Goal: Obtain resource: Obtain resource

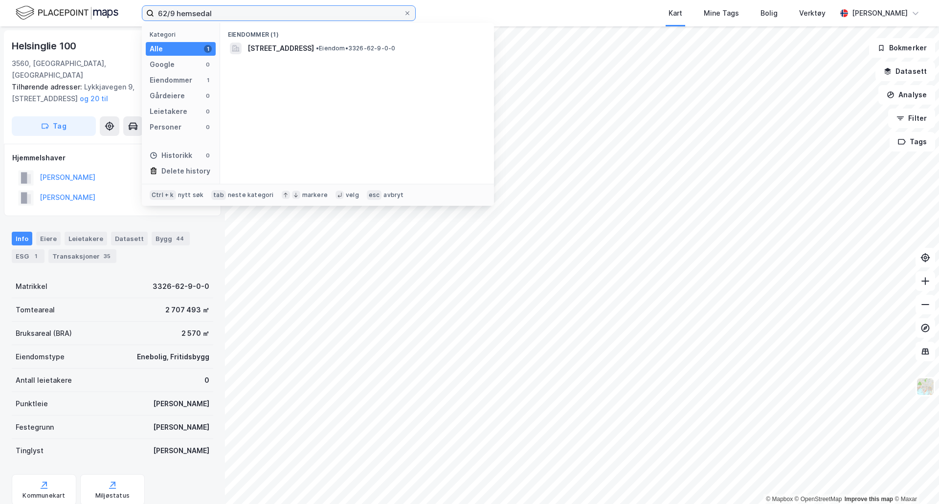
drag, startPoint x: 219, startPoint y: 14, endPoint x: 93, endPoint y: 12, distance: 125.2
click at [93, 12] on div "62/9 hemsedal Kategori Alle 1 Google 0 Eiendommer 1 Gårdeiere 0 Leietakere 0 Pe…" at bounding box center [469, 13] width 939 height 26
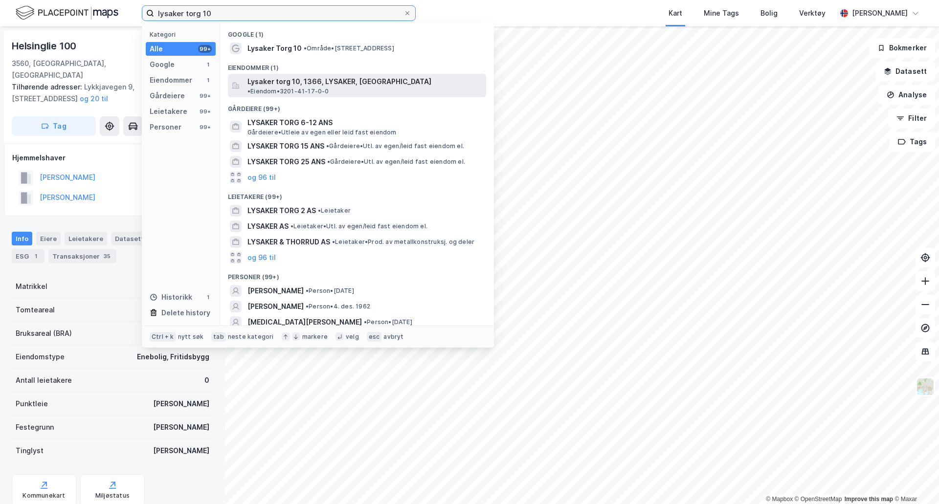
type input "lysaker torg 10"
click at [323, 82] on span "Lysaker torg 10, 1366, LYSAKER, [GEOGRAPHIC_DATA]" at bounding box center [339, 82] width 184 height 12
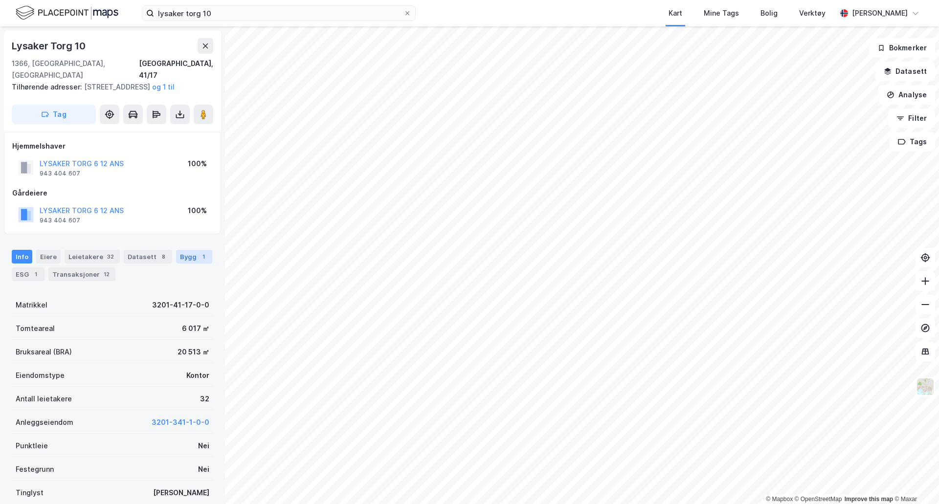
click at [181, 259] on div "Bygg 1" at bounding box center [194, 257] width 36 height 14
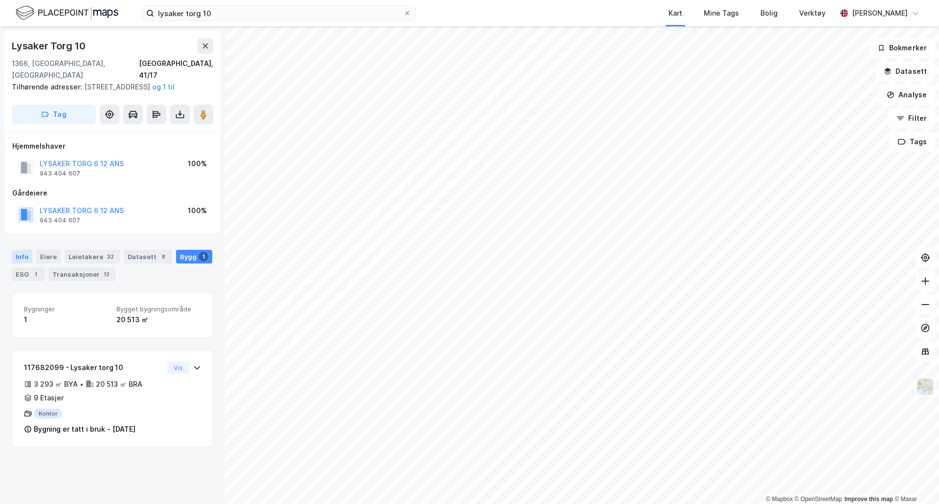
click at [20, 261] on div "Info" at bounding box center [22, 257] width 21 height 14
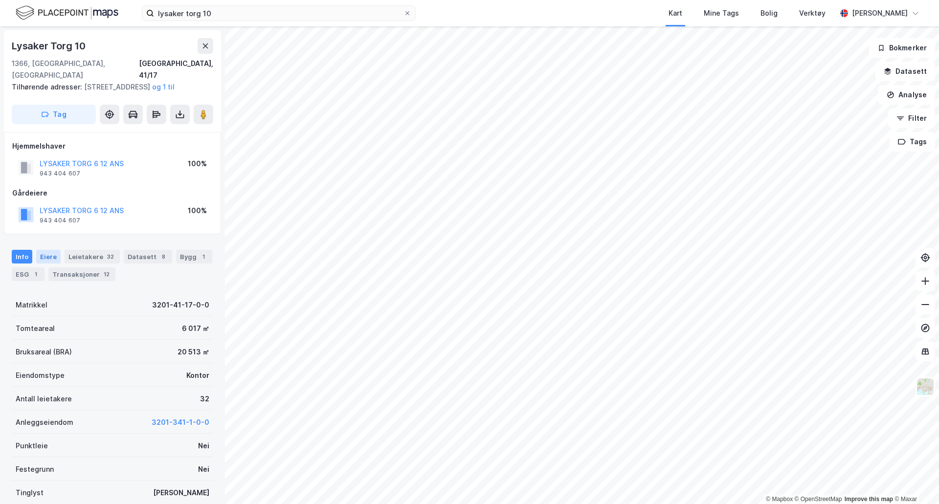
click at [41, 258] on div "Eiere" at bounding box center [48, 257] width 24 height 14
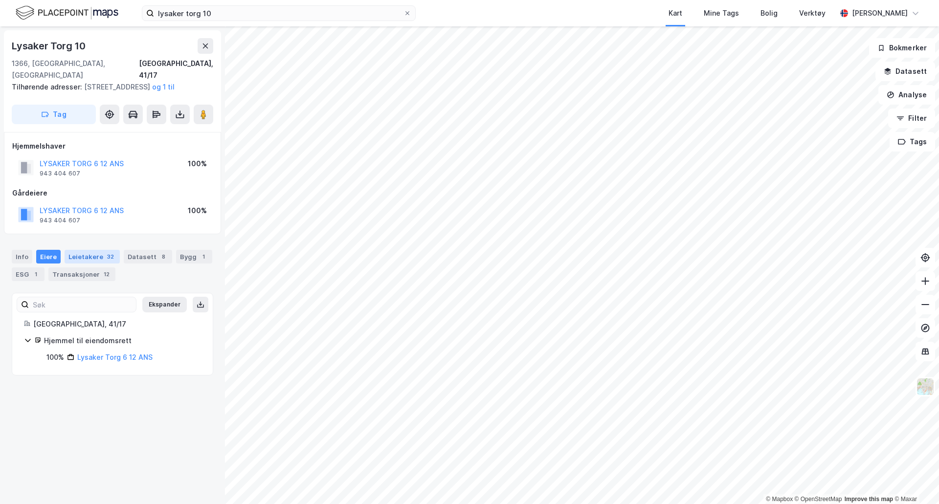
click at [90, 256] on div "Leietakere 32" at bounding box center [92, 257] width 55 height 14
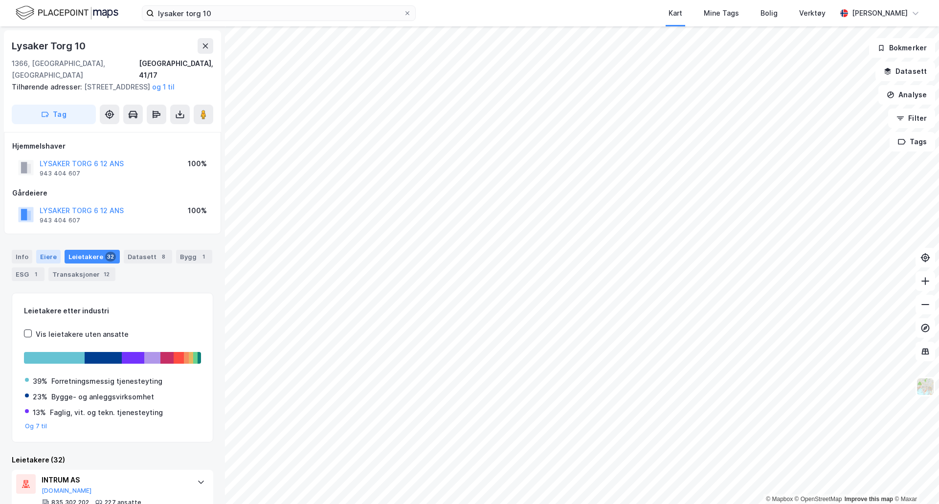
click at [49, 258] on div "Eiere" at bounding box center [48, 257] width 24 height 14
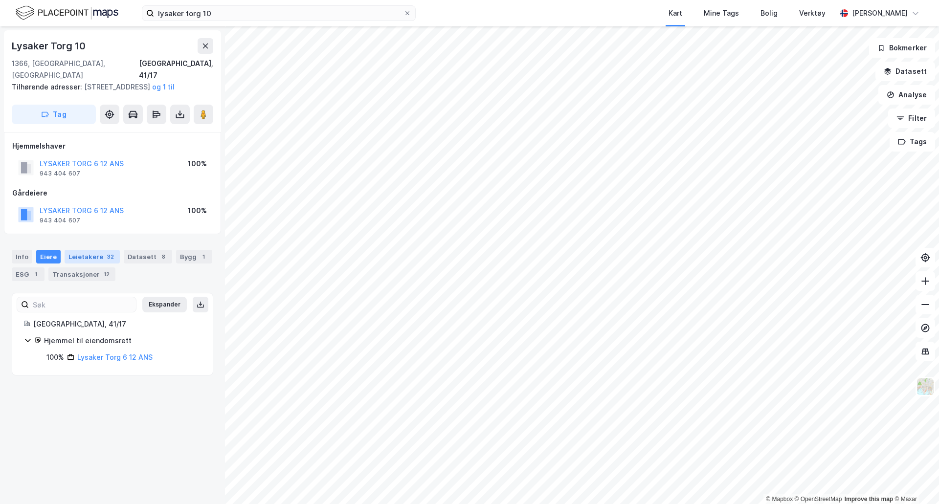
click at [86, 256] on div "Leietakere 32" at bounding box center [92, 257] width 55 height 14
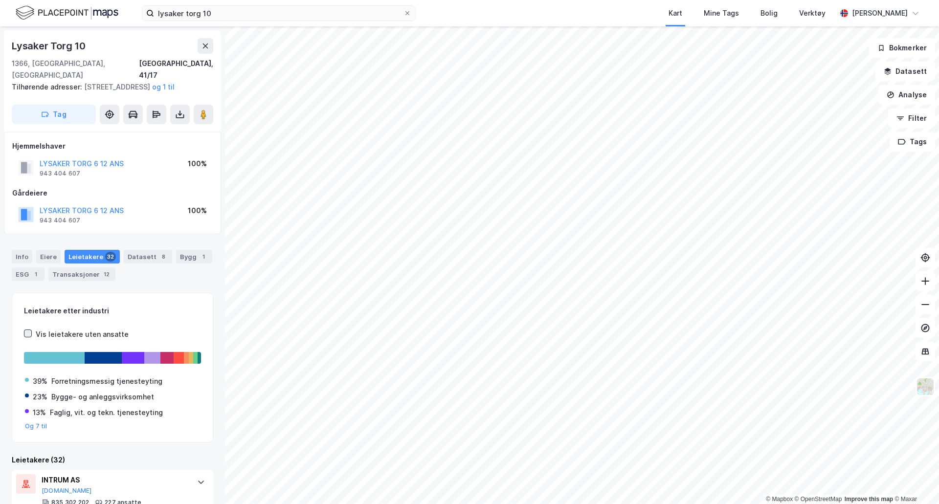
click at [26, 334] on icon at bounding box center [27, 333] width 7 height 7
click at [27, 334] on icon at bounding box center [27, 333] width 7 height 7
click at [132, 257] on div "Datasett 8" at bounding box center [148, 257] width 48 height 14
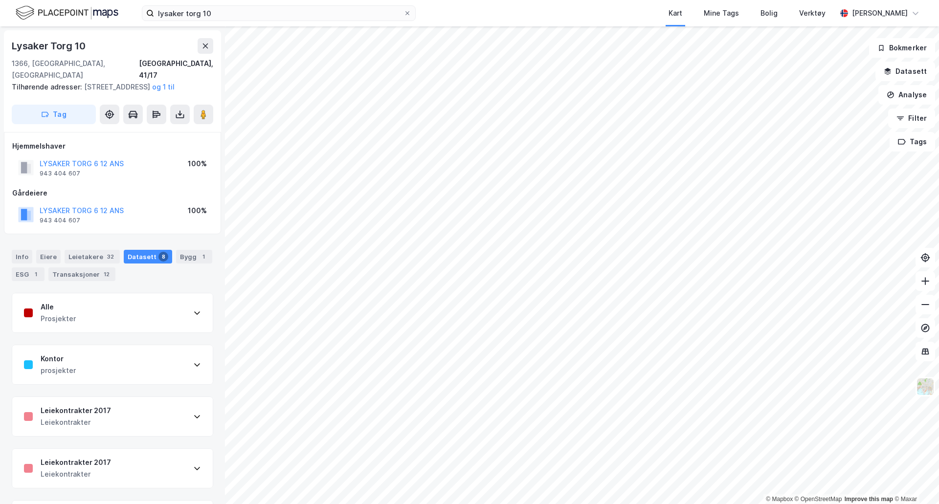
click at [193, 363] on icon at bounding box center [197, 365] width 8 height 8
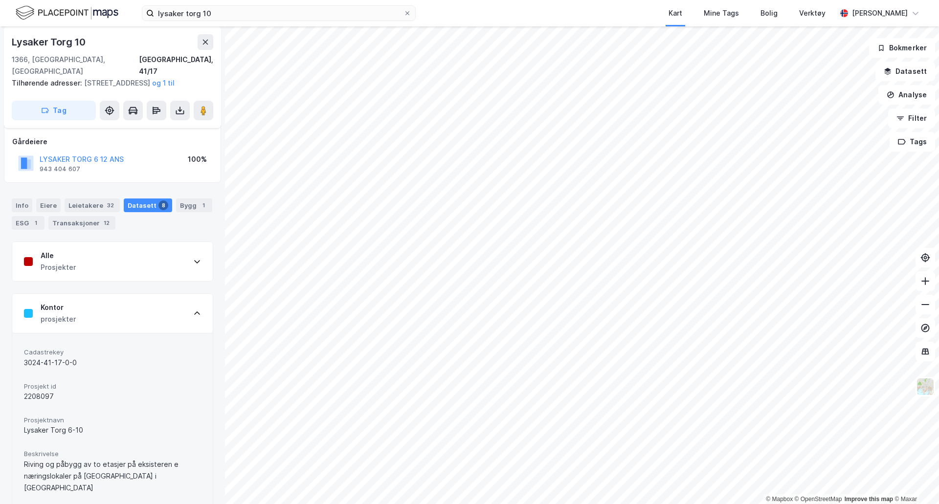
scroll to position [49, 0]
click at [193, 264] on icon at bounding box center [197, 264] width 8 height 8
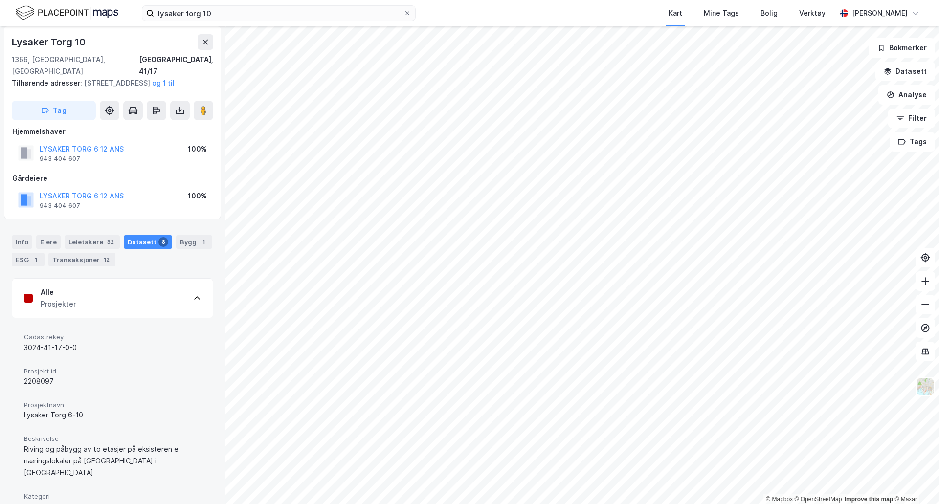
scroll to position [0, 0]
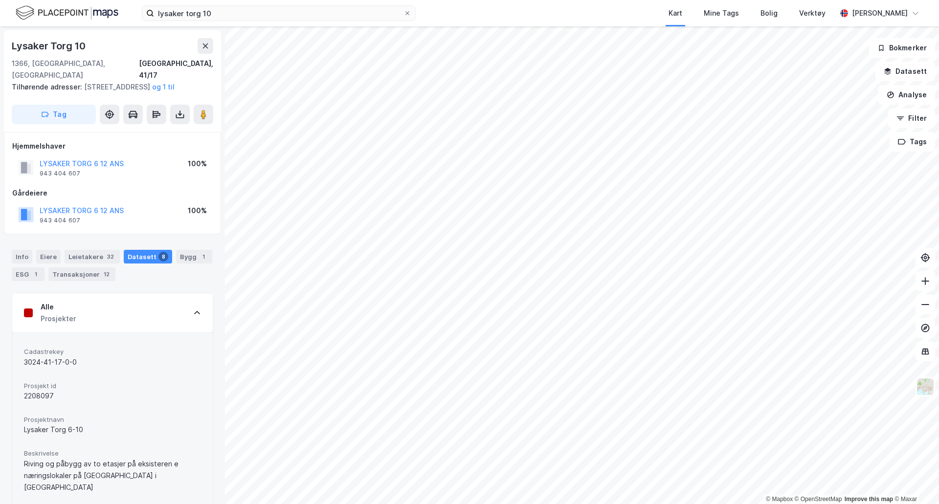
click at [193, 314] on icon at bounding box center [197, 313] width 8 height 8
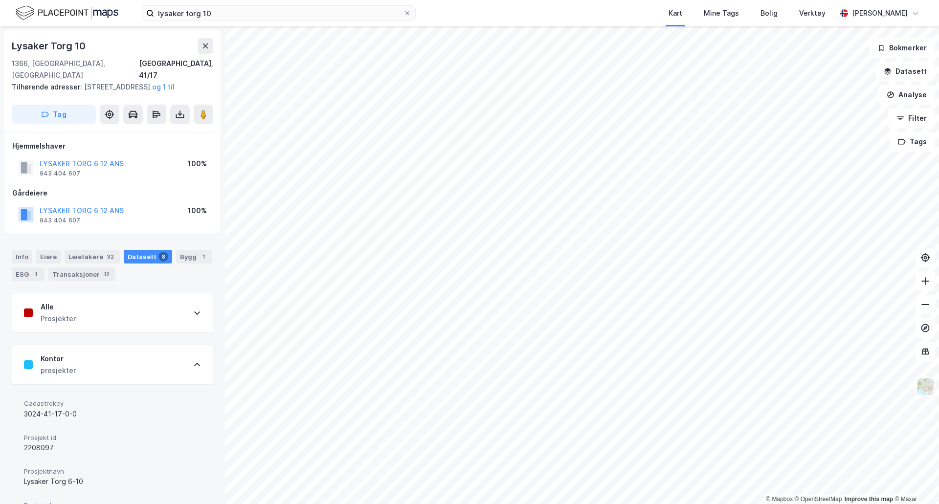
click at [193, 363] on icon at bounding box center [197, 365] width 8 height 8
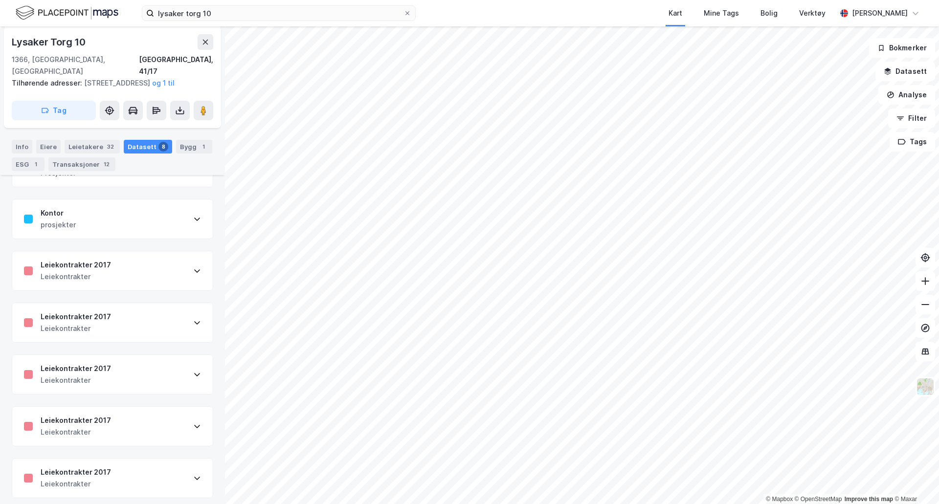
scroll to position [147, 0]
click at [188, 274] on div "Leiekontrakter 2017 Leiekontrakter" at bounding box center [112, 269] width 200 height 39
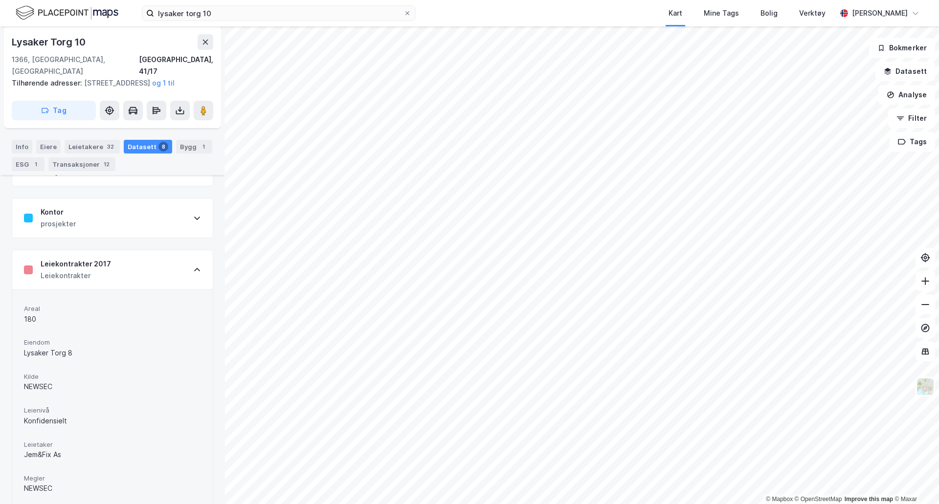
click at [190, 276] on div "Leiekontrakter 2017 Leiekontrakter" at bounding box center [112, 269] width 200 height 39
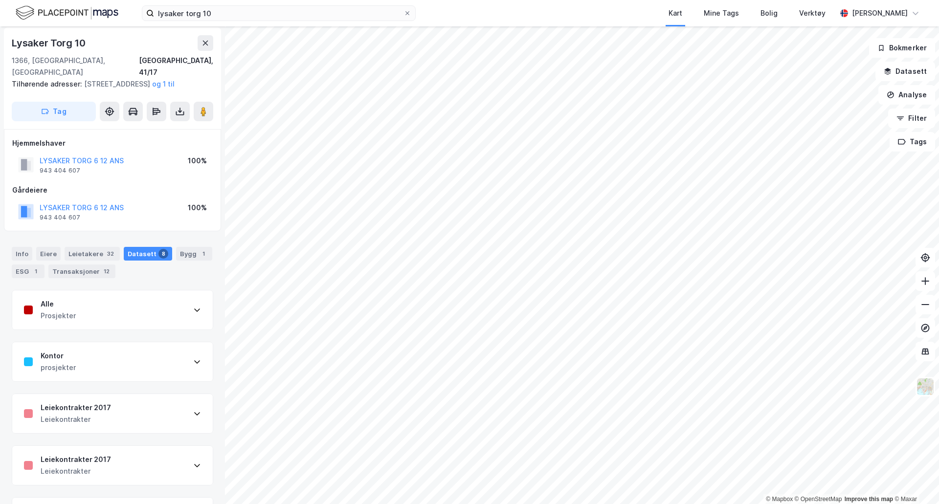
scroll to position [0, 0]
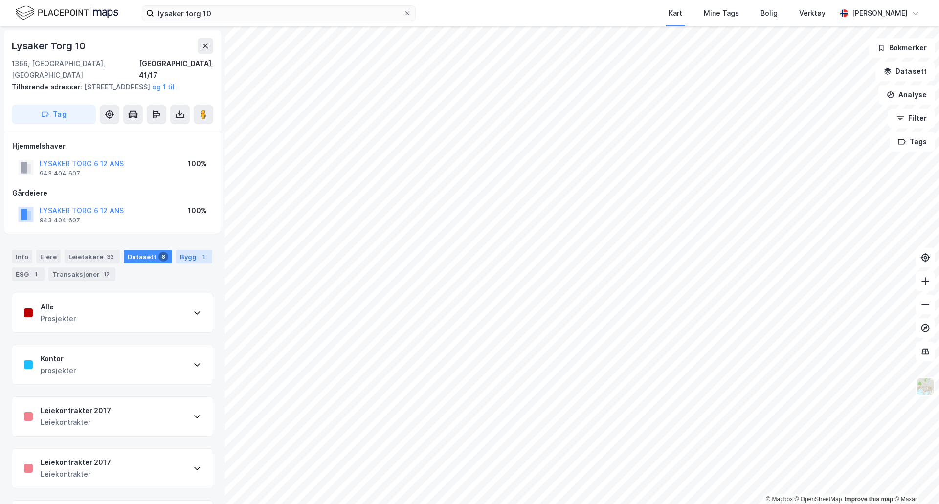
click at [185, 255] on div "Bygg 1" at bounding box center [194, 257] width 36 height 14
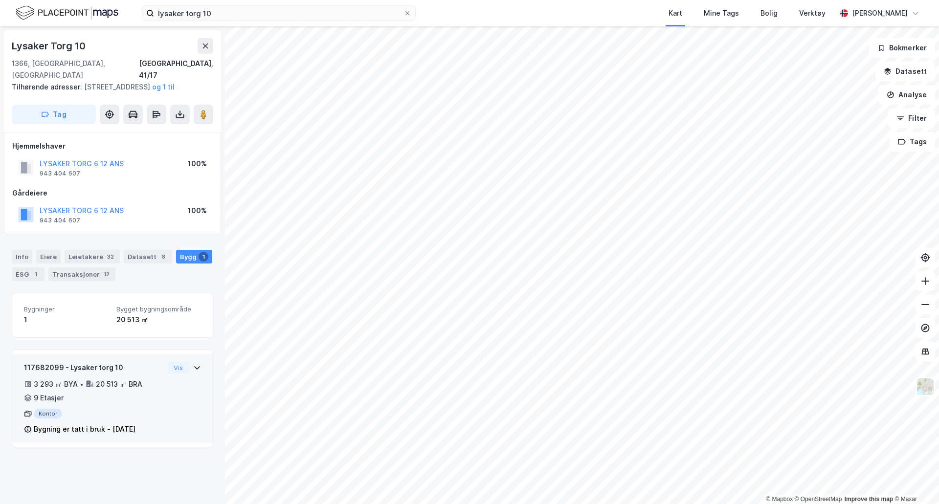
click at [193, 367] on icon at bounding box center [197, 368] width 8 height 8
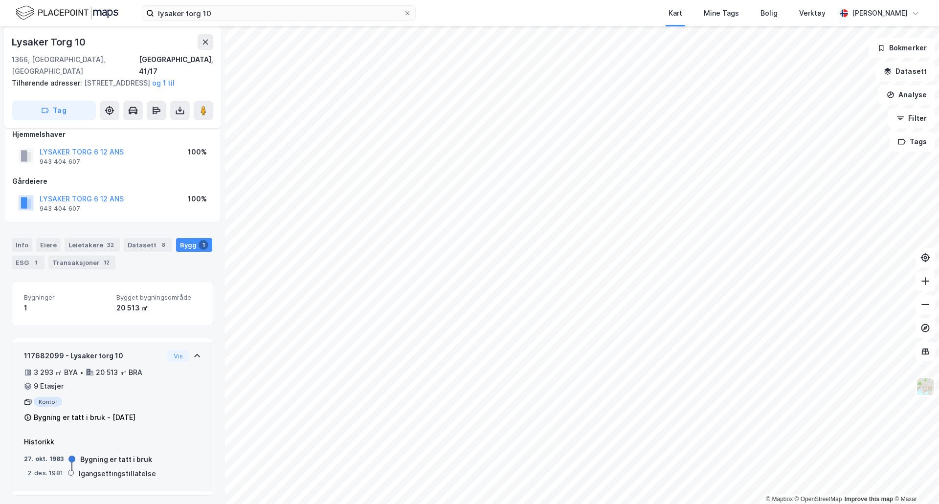
scroll to position [15, 0]
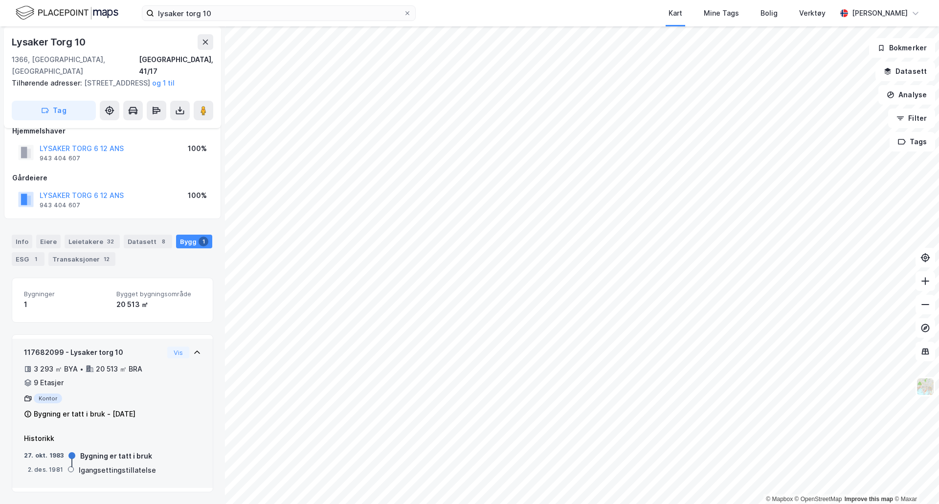
click at [193, 353] on icon at bounding box center [197, 353] width 8 height 8
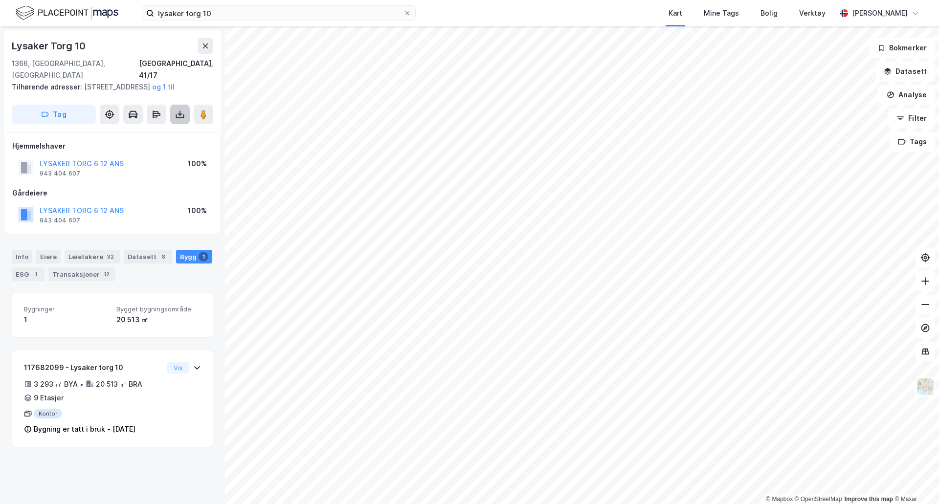
click at [179, 116] on icon at bounding box center [180, 115] width 10 height 10
click at [162, 152] on div "Last ned matrikkelrapport" at bounding box center [143, 150] width 81 height 8
